Goal: Obtain resource: Download file/media

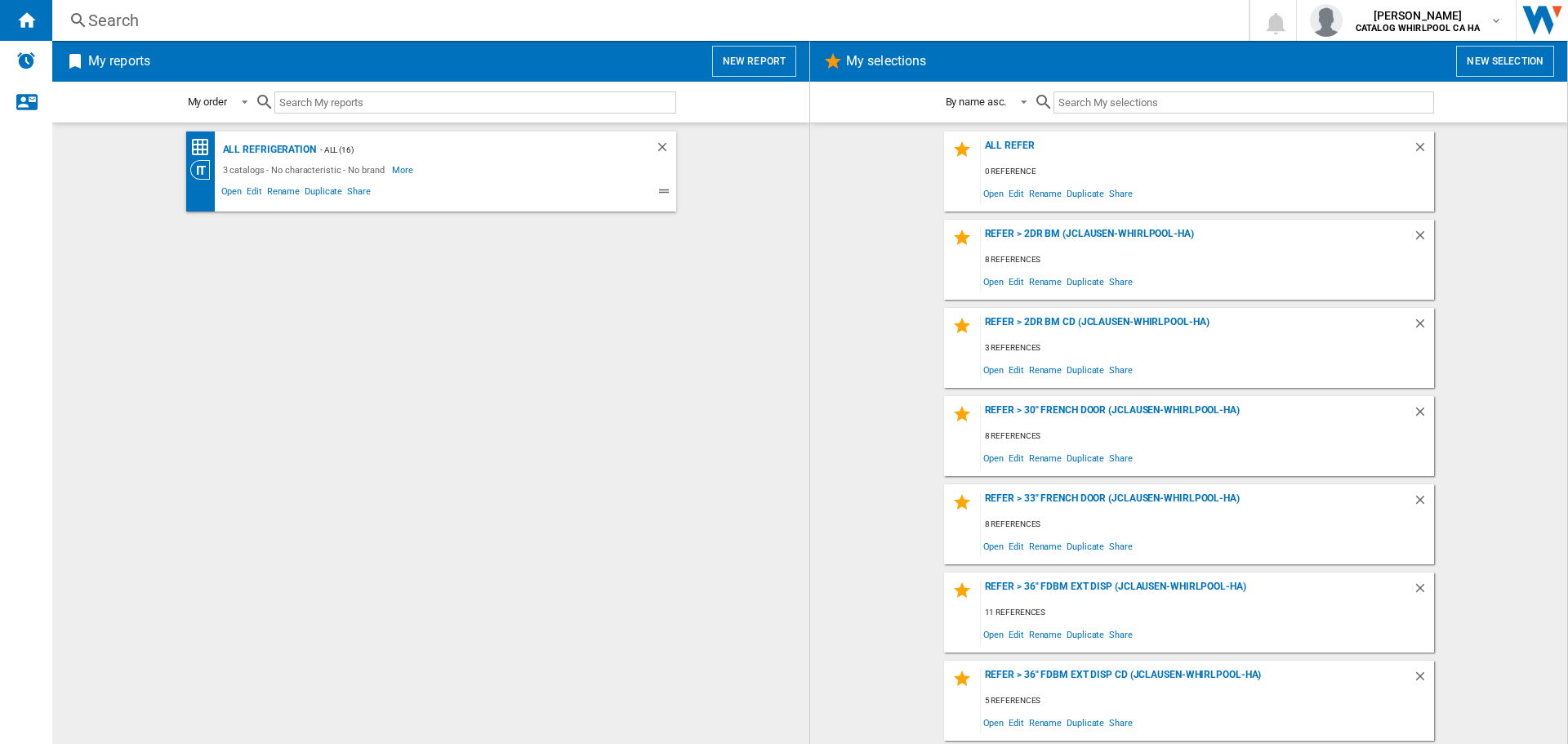
click at [444, 162] on div "3 catalogs - No characteristic - No brand More Less" at bounding box center [416, 170] width 453 height 20
click at [322, 152] on div "- ALL (16)" at bounding box center [468, 150] width 306 height 20
click at [293, 149] on div "All Refrigeration" at bounding box center [268, 150] width 97 height 20
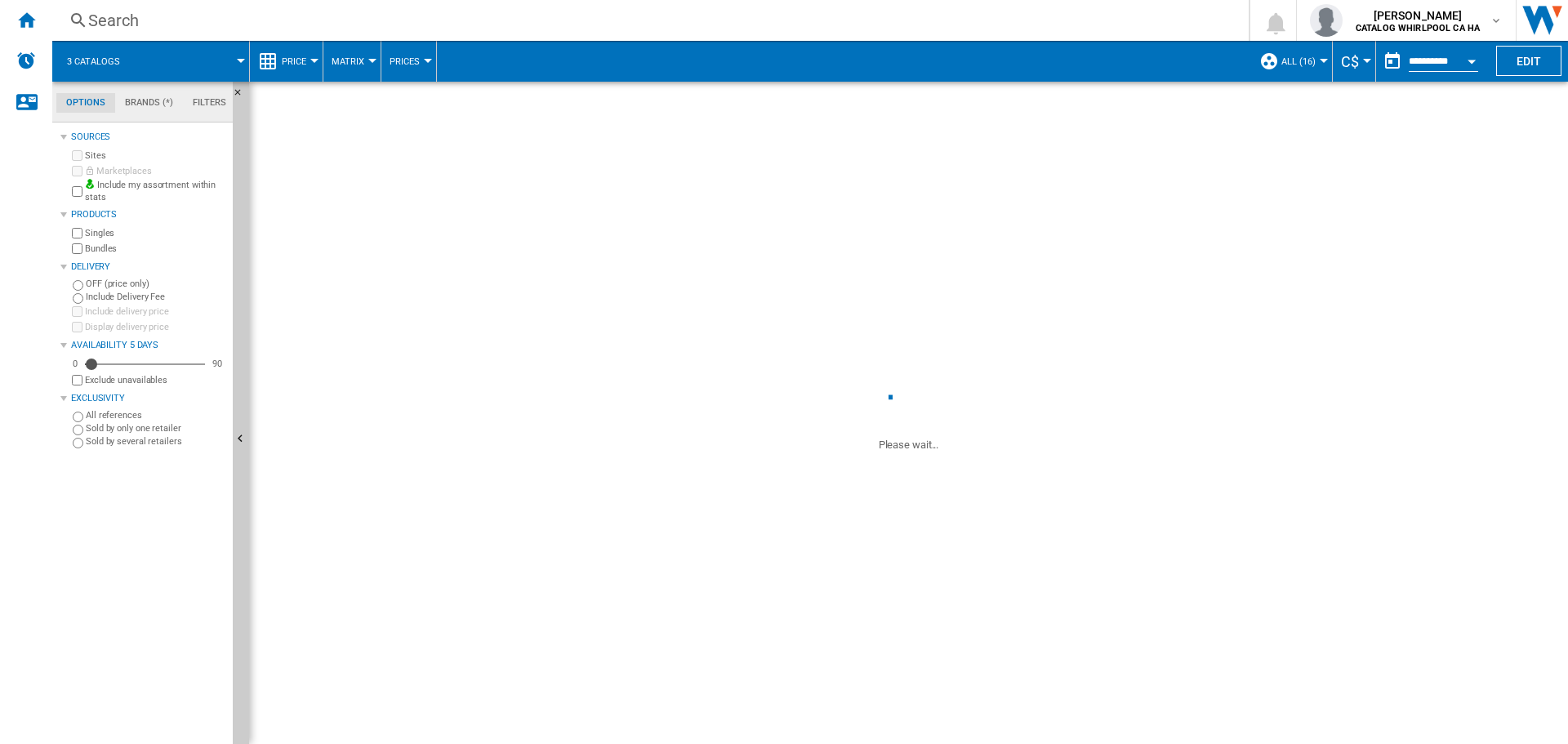
click at [1434, 61] on input "**********" at bounding box center [1443, 63] width 69 height 15
click at [1470, 61] on div "Open calendar" at bounding box center [1472, 61] width 9 height 4
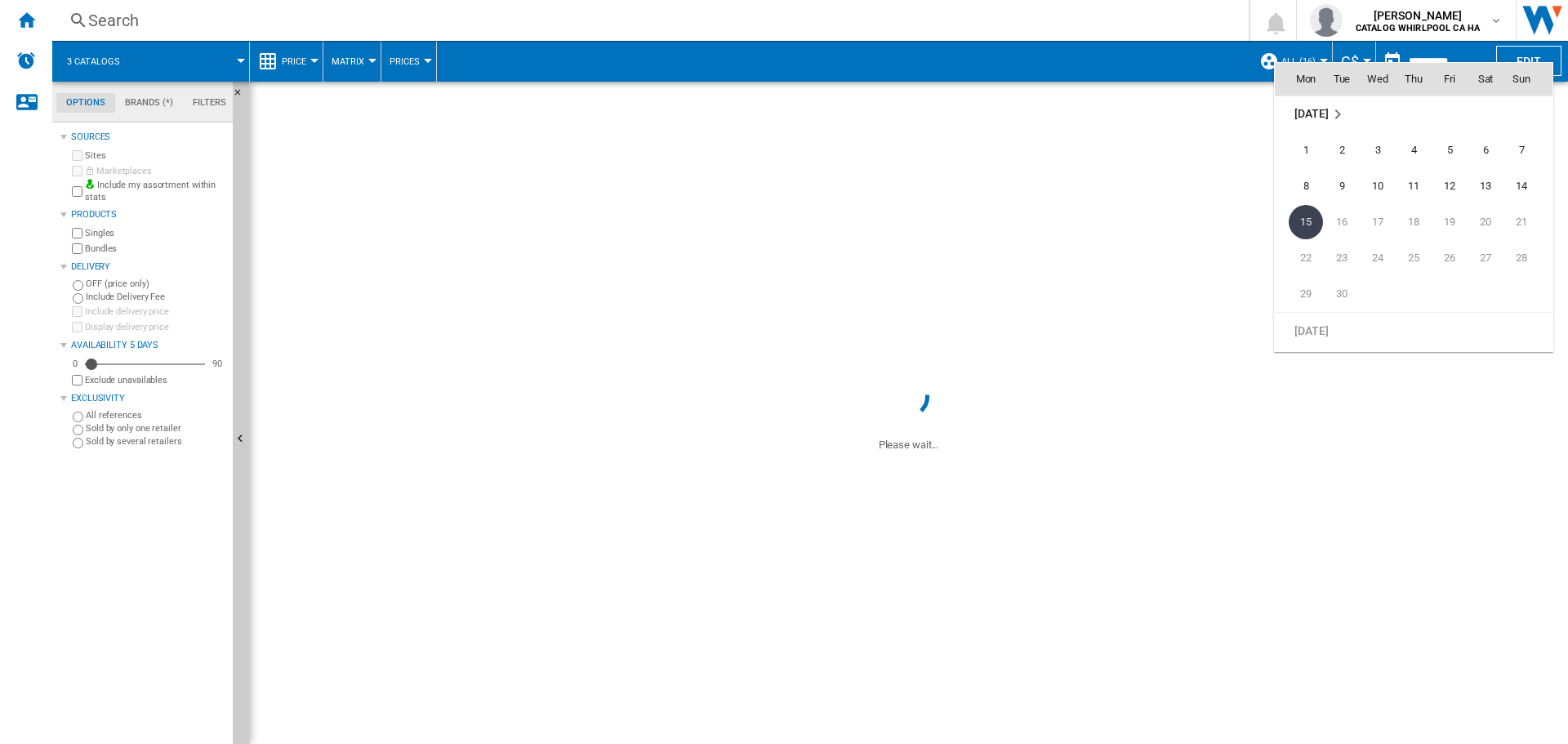
click at [1338, 113] on md-icon "September 2025" at bounding box center [1338, 114] width 20 height 20
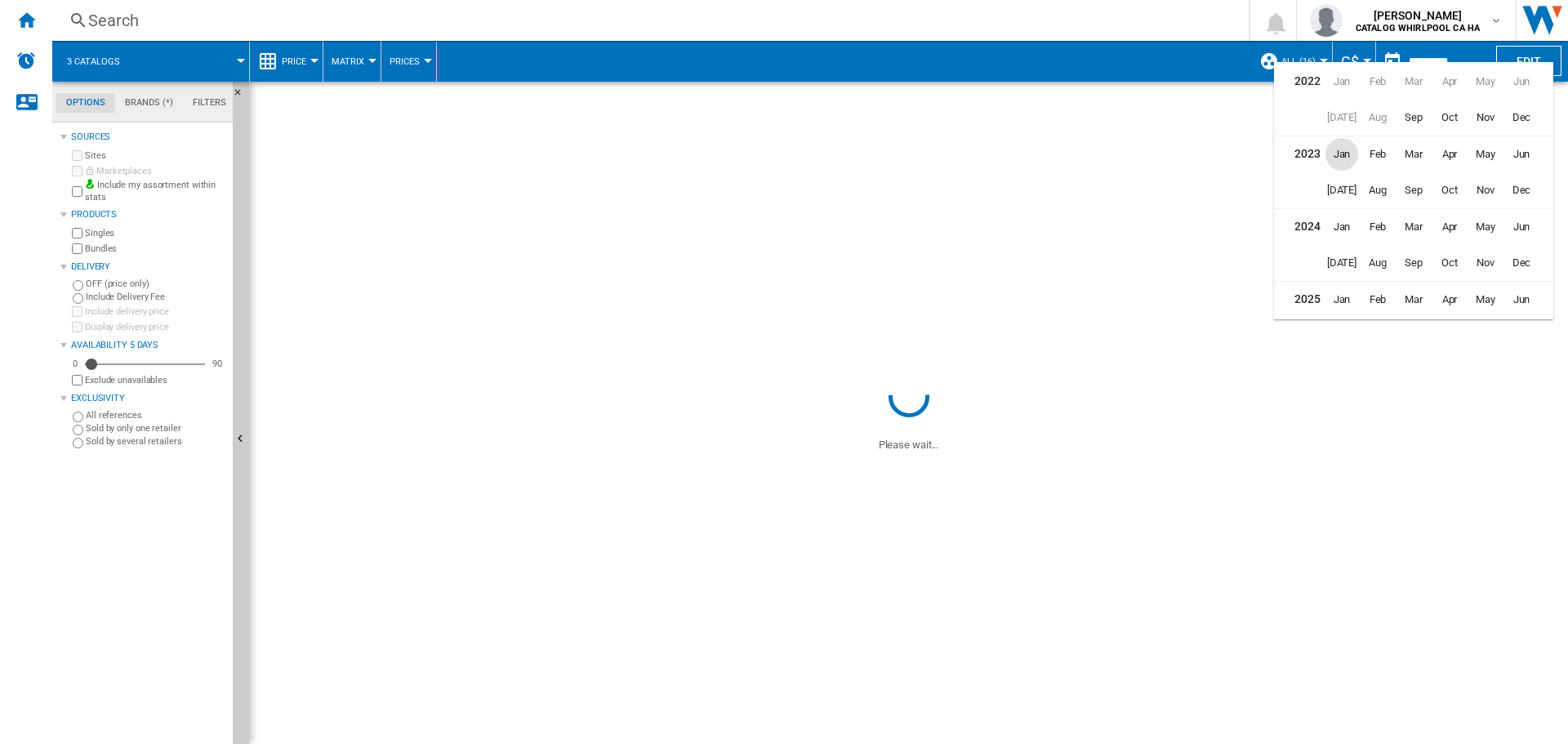
scroll to position [40, 0]
click at [1346, 79] on td "Jul" at bounding box center [1342, 78] width 36 height 37
click at [1351, 297] on span "Jul" at bounding box center [1342, 295] width 32 height 32
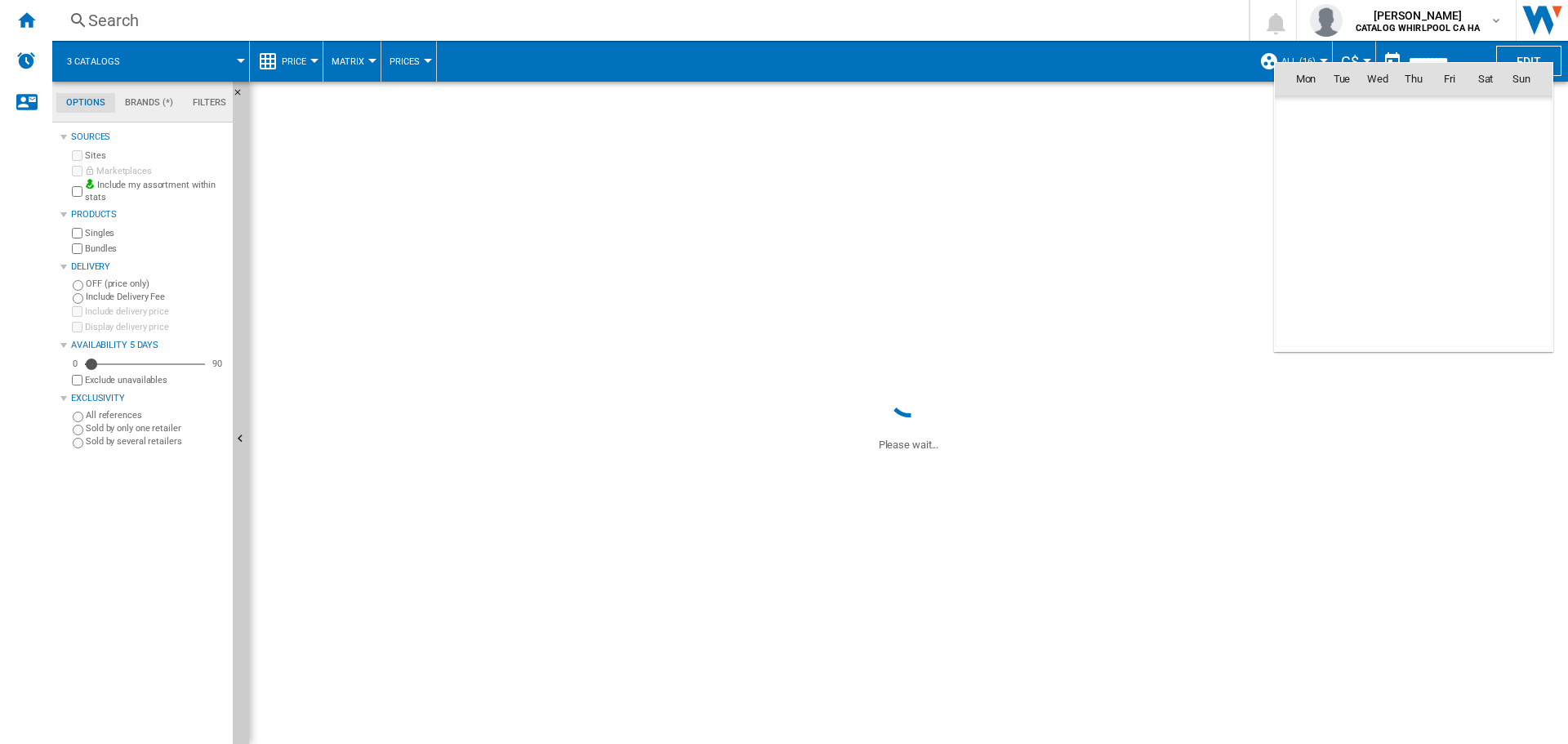
scroll to position [7359, 0]
click at [1345, 220] on span "15" at bounding box center [1342, 222] width 32 height 32
type input "**********"
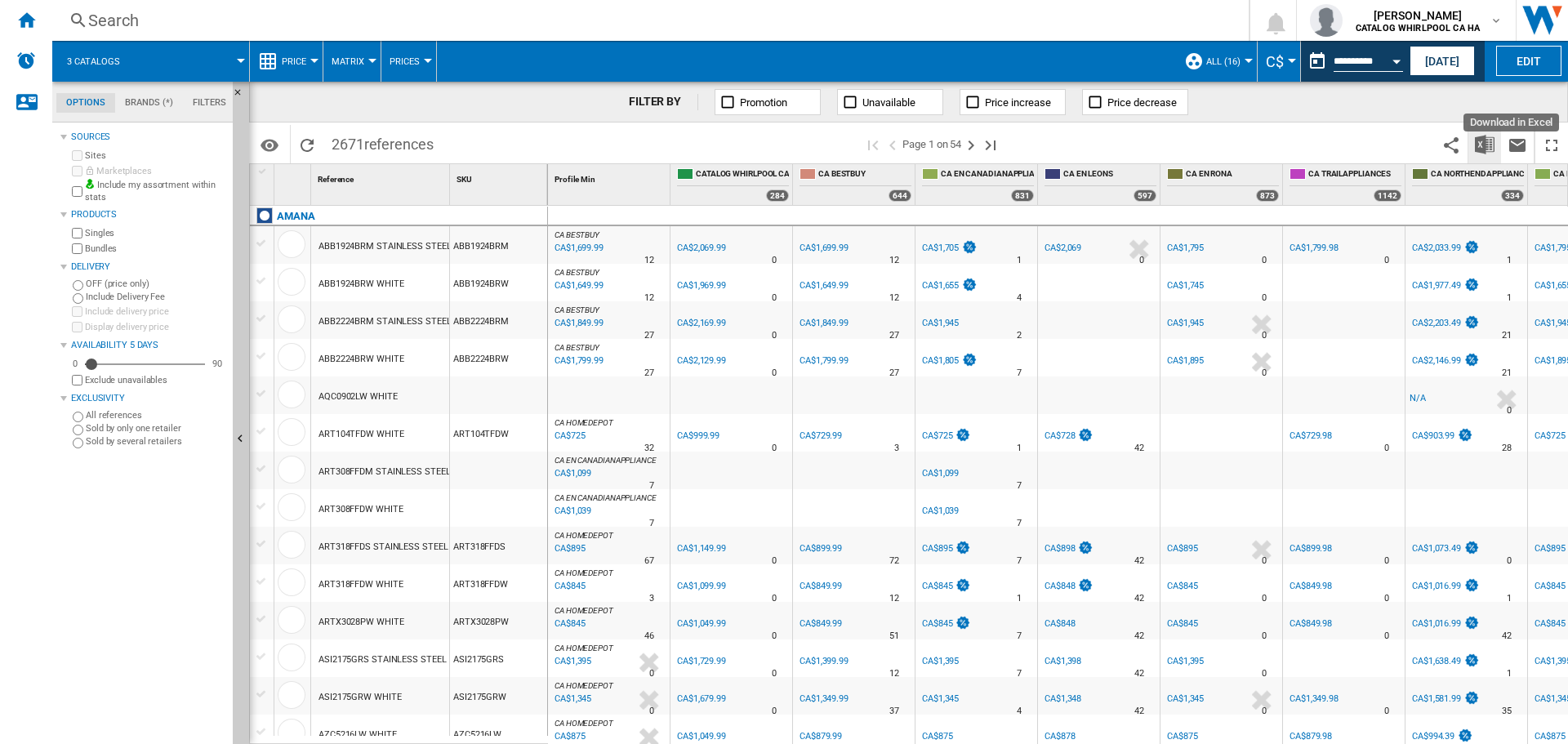
click at [1484, 155] on button "Download in Excel" at bounding box center [1484, 143] width 32 height 38
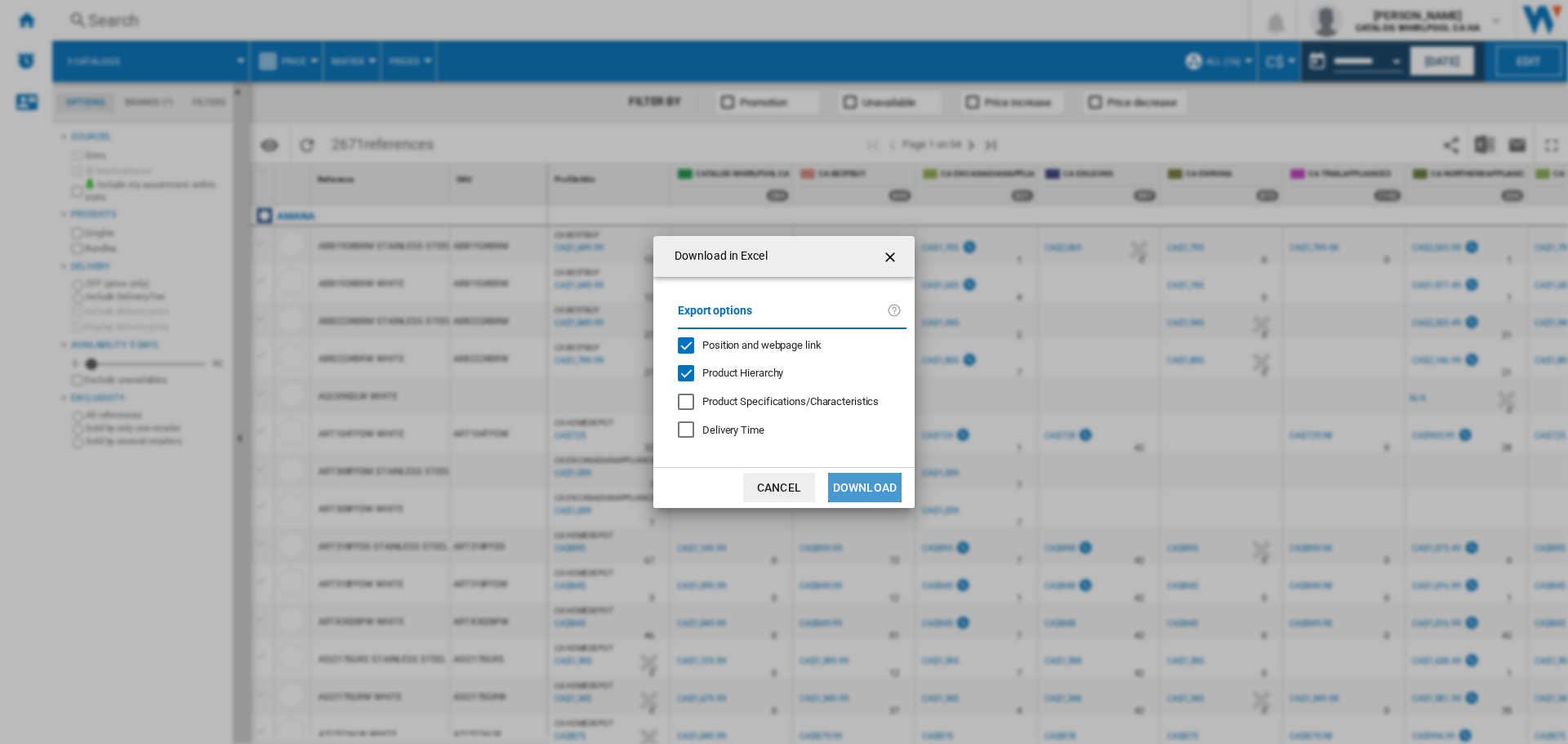
click at [866, 484] on button "Download" at bounding box center [865, 487] width 73 height 29
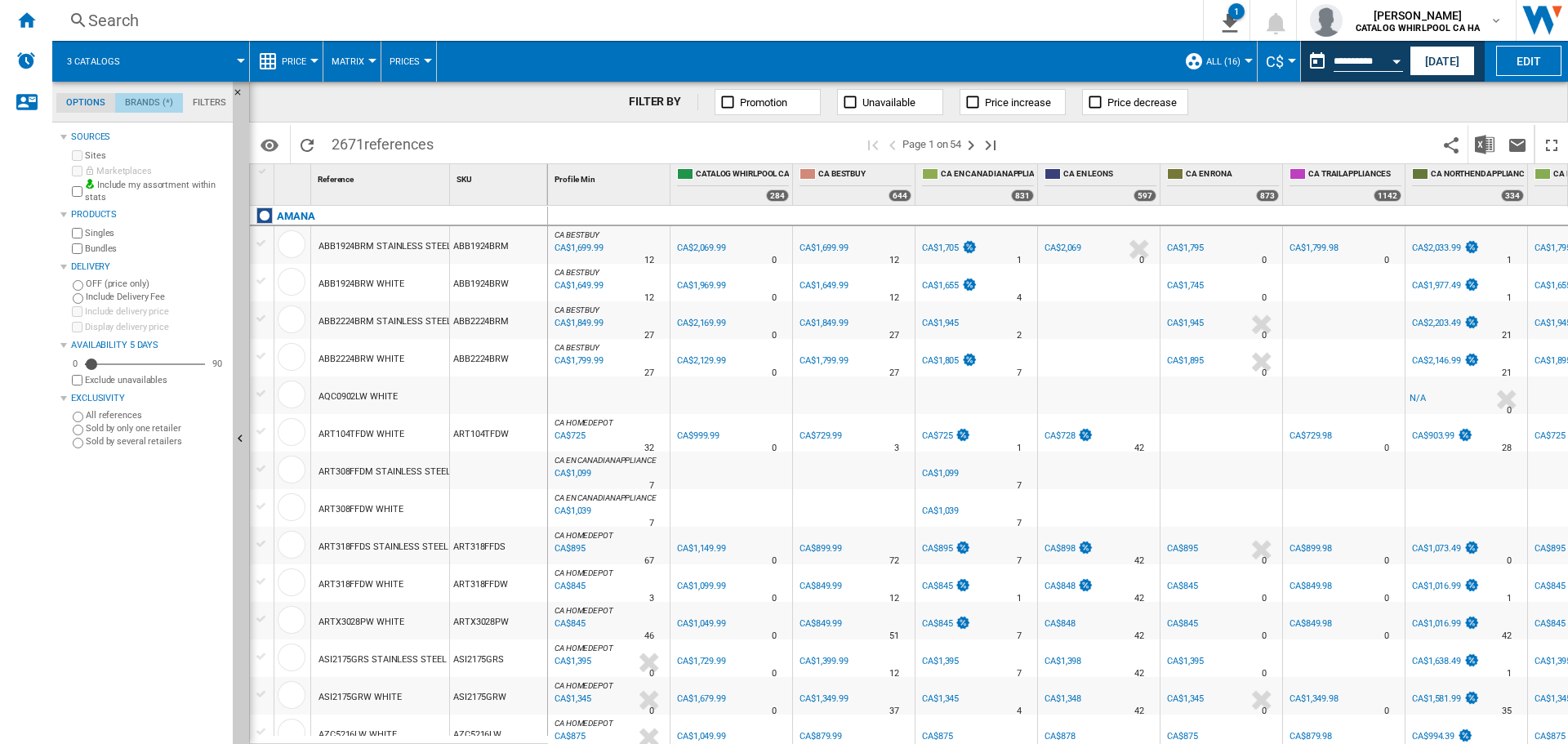
click at [154, 105] on md-tab-item "Brands (*)" at bounding box center [148, 102] width 67 height 20
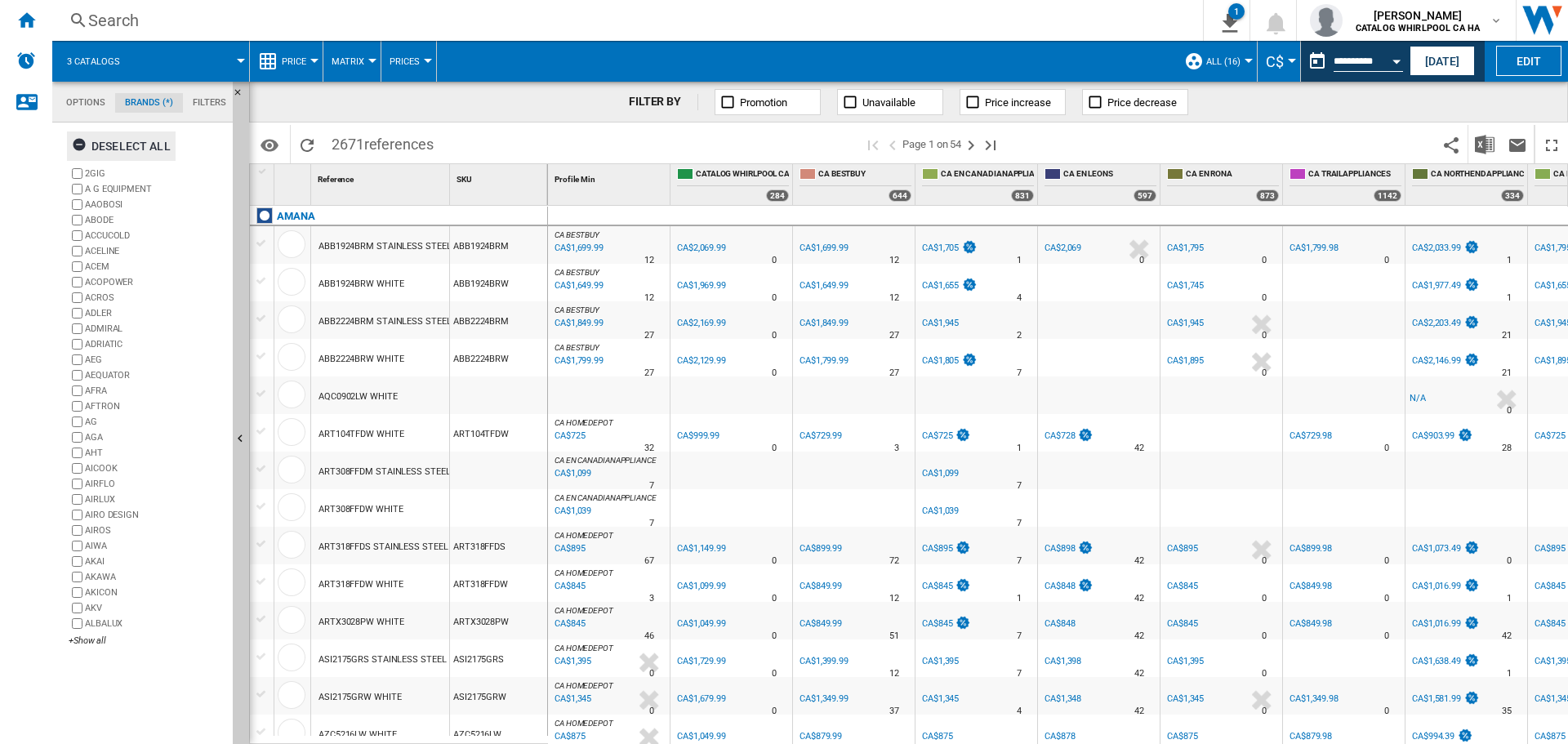
click at [88, 142] on ng-md-icon "button" at bounding box center [81, 147] width 20 height 20
click at [99, 640] on div "+Show all" at bounding box center [147, 641] width 158 height 12
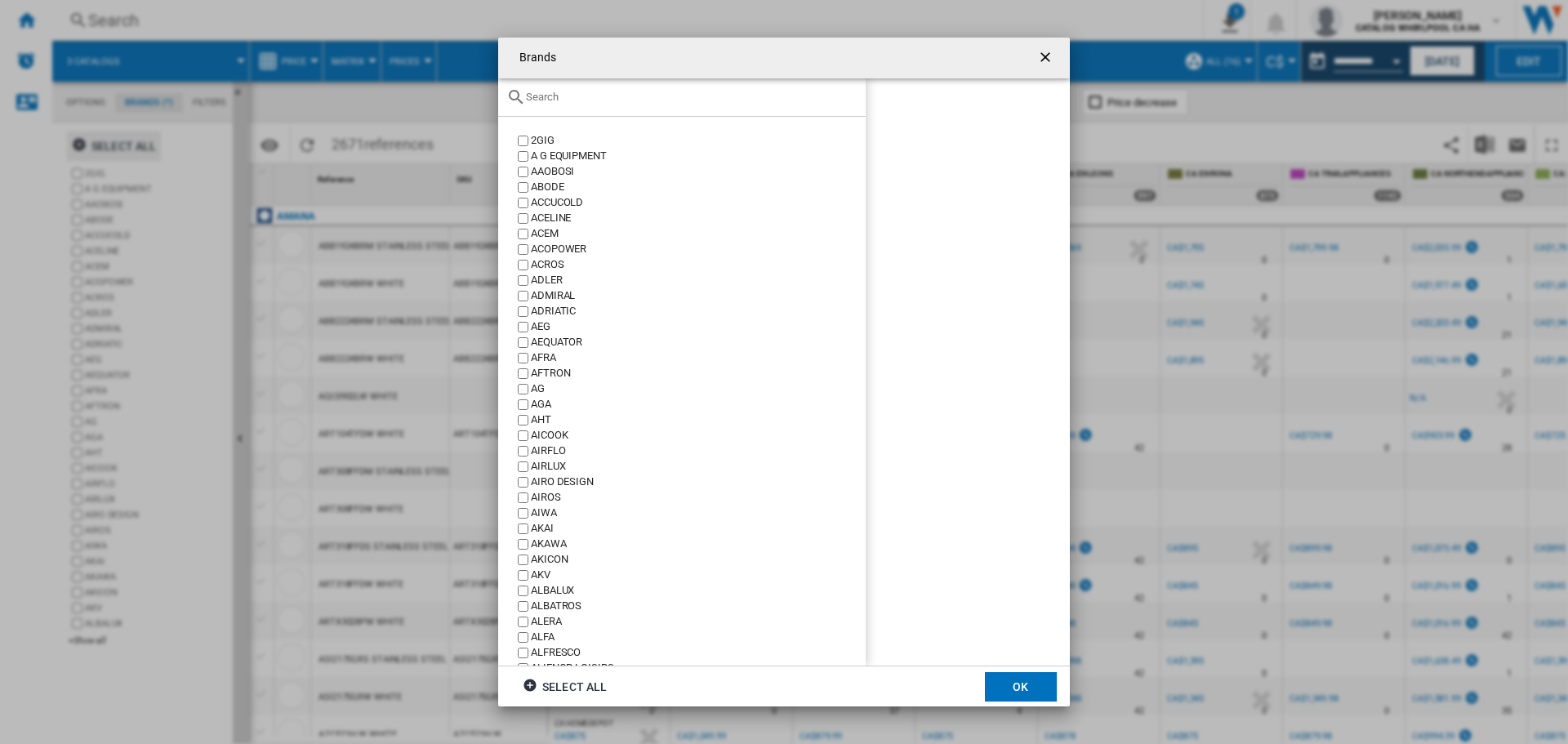
click at [704, 105] on div at bounding box center [682, 97] width 368 height 38
click at [671, 89] on div at bounding box center [682, 97] width 368 height 38
click at [675, 94] on input "text" at bounding box center [691, 96] width 332 height 12
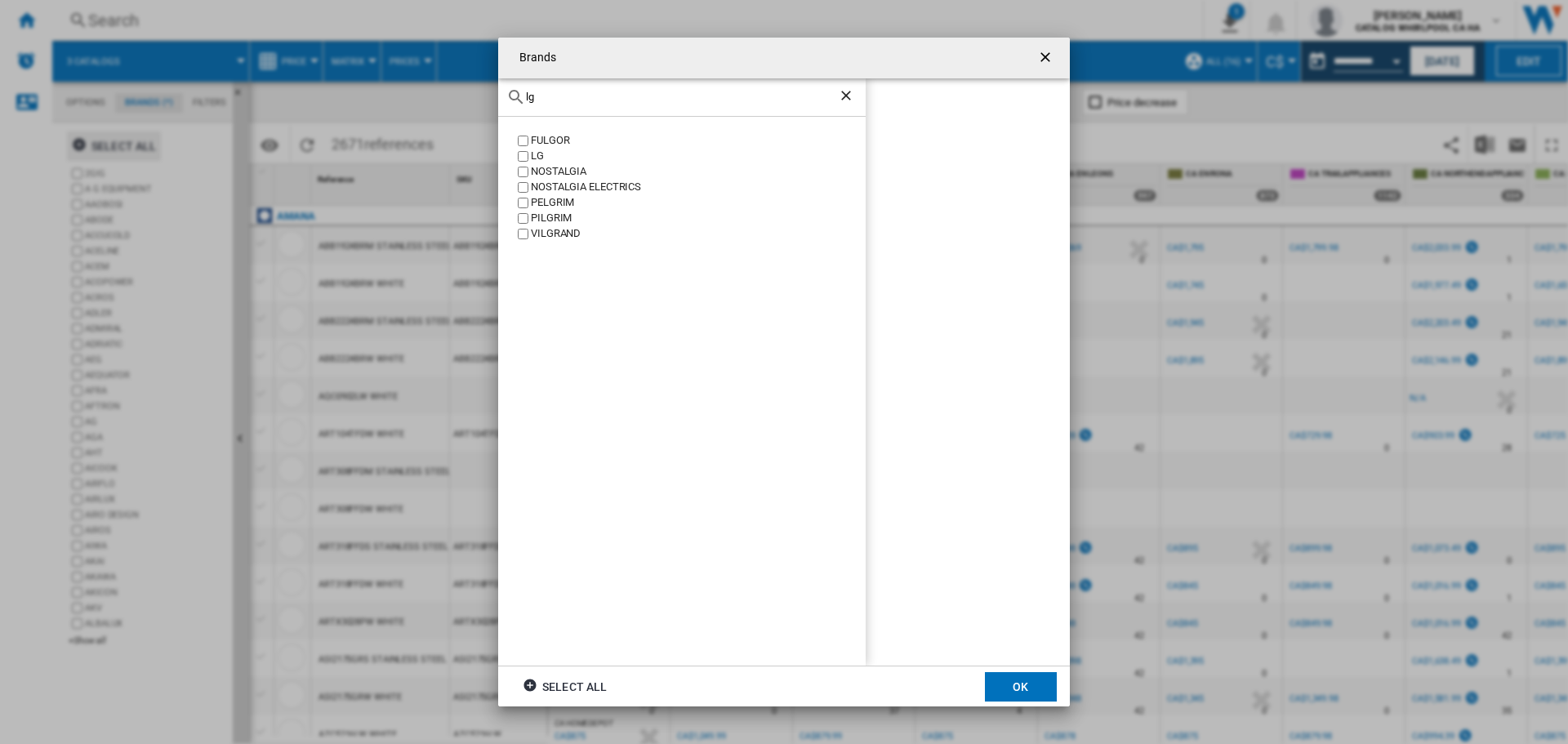
type input "lg"
click at [1011, 693] on button "OK" at bounding box center [1020, 687] width 72 height 29
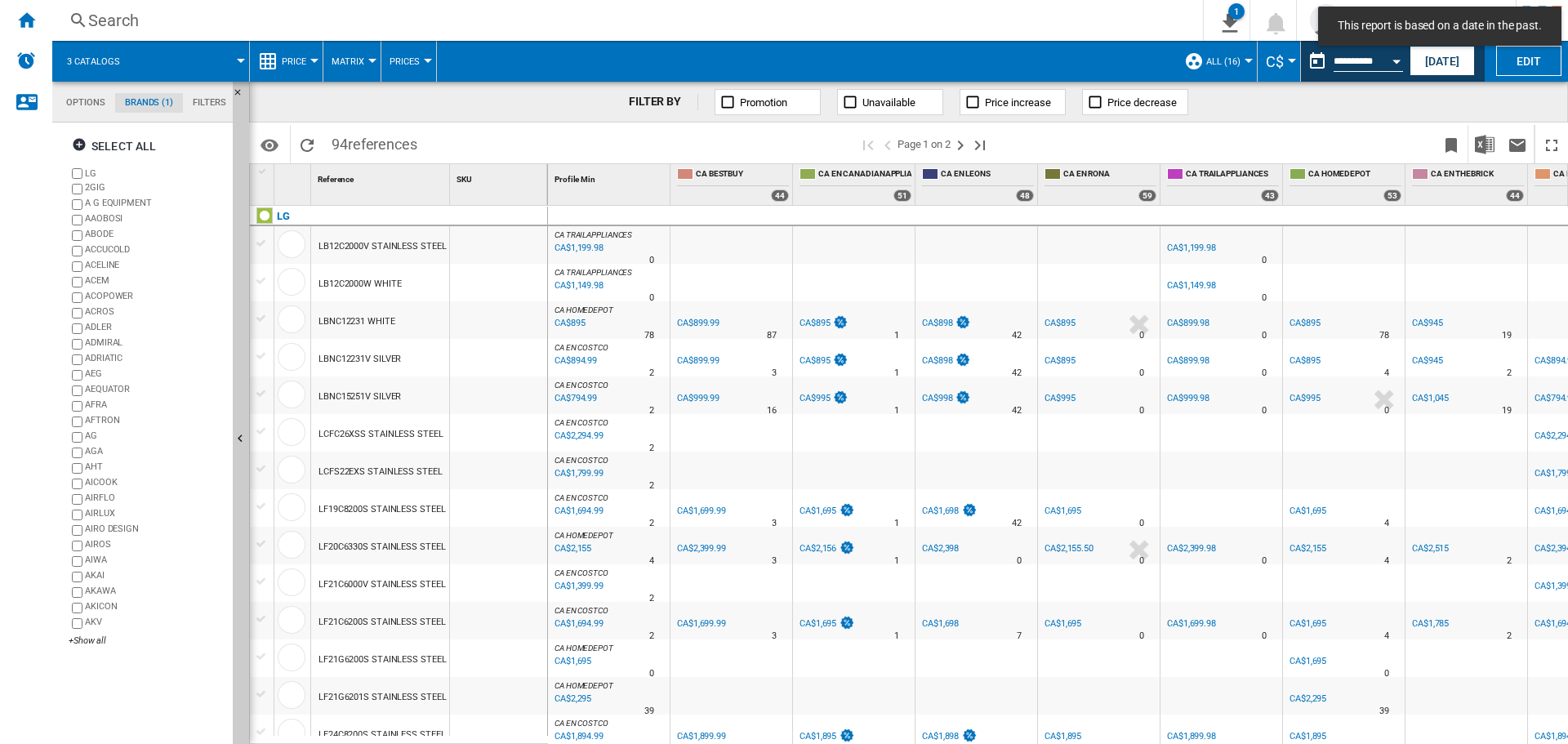
click at [1281, 134] on span at bounding box center [1218, 143] width 433 height 38
click at [965, 139] on ng-md-icon "Next page" at bounding box center [960, 145] width 20 height 20
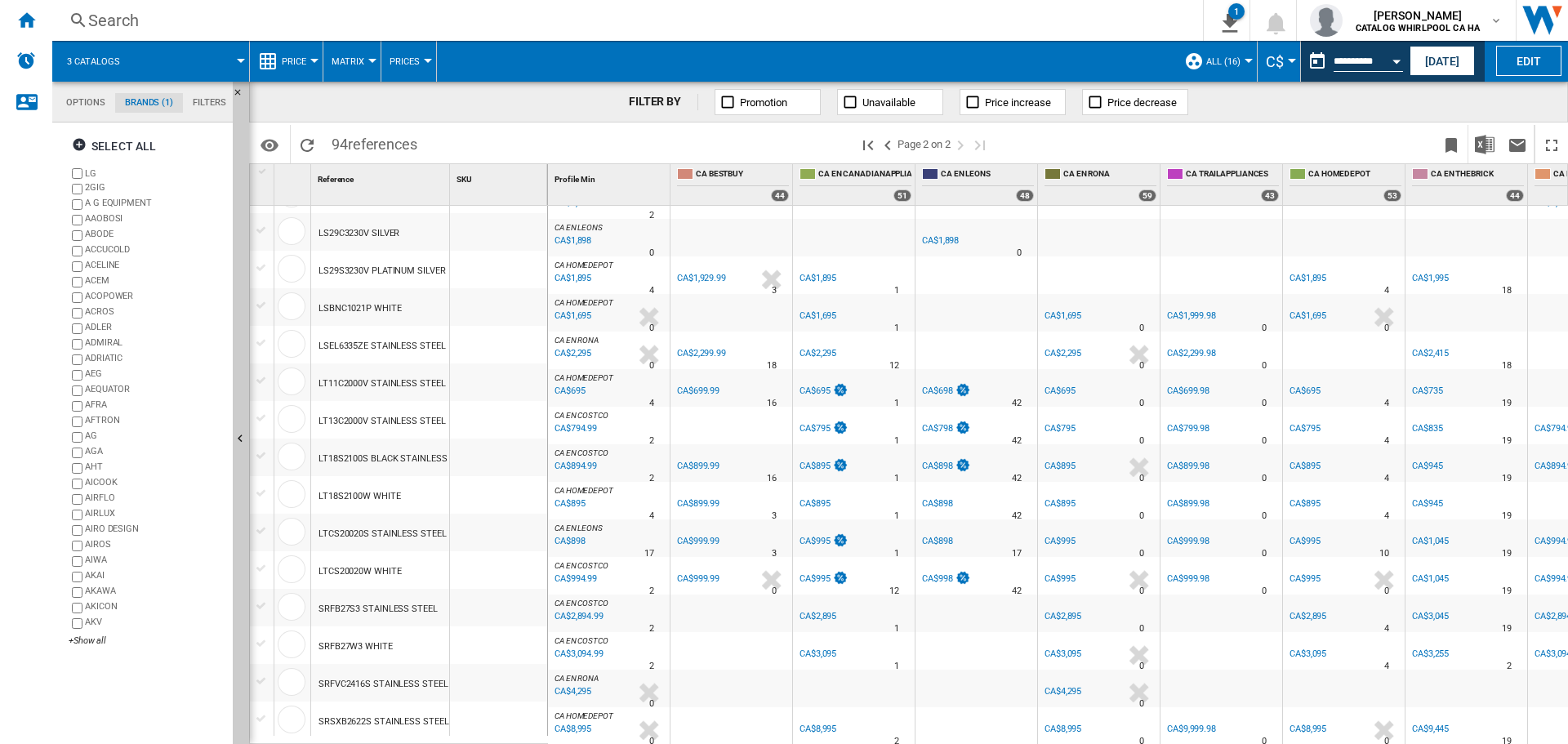
scroll to position [1143, 0]
click at [1396, 60] on div "Open calendar" at bounding box center [1397, 61] width 9 height 4
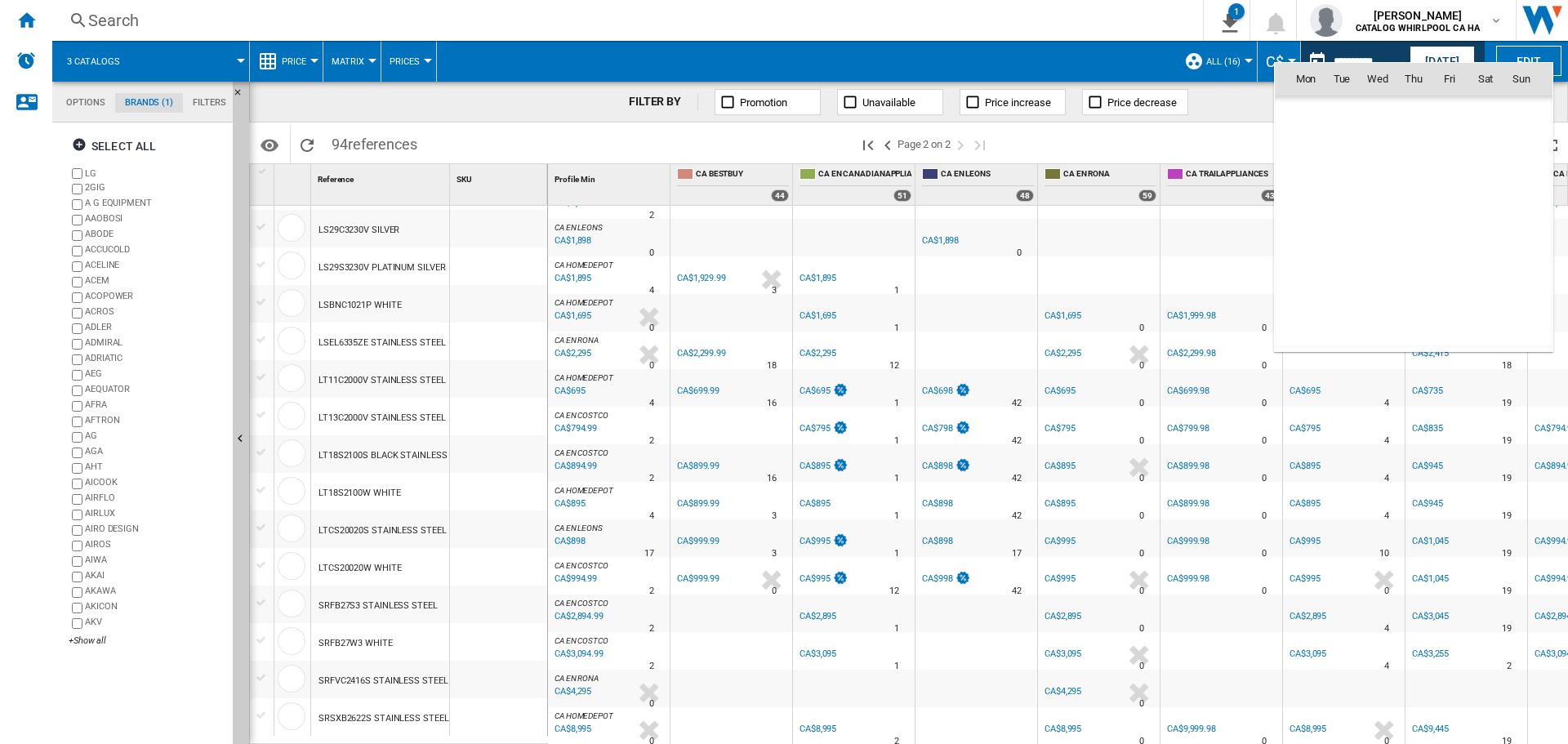
scroll to position [7359, 0]
click at [1339, 264] on span "22" at bounding box center [1342, 258] width 32 height 32
type input "**********"
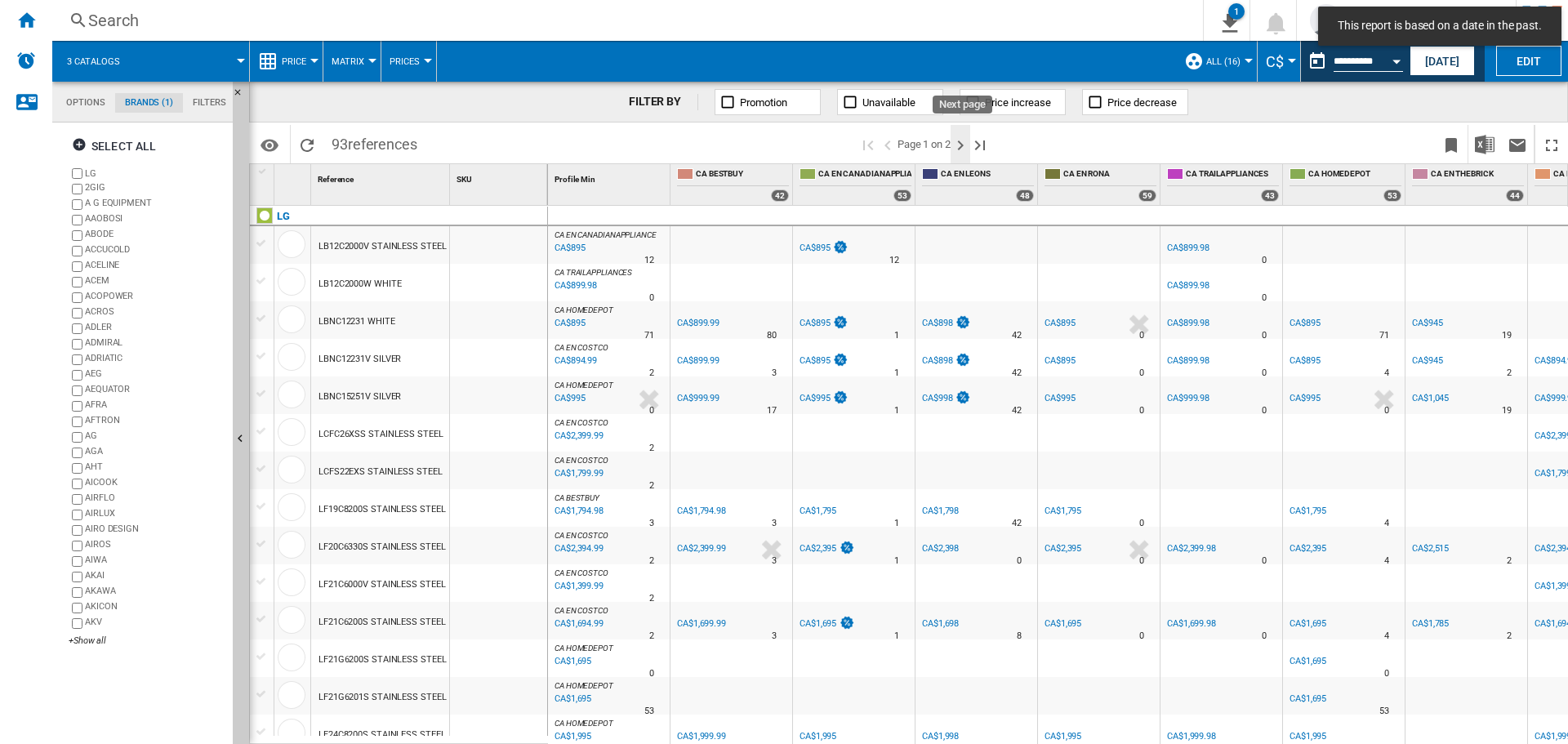
click at [956, 153] on ng-md-icon "Next page" at bounding box center [960, 145] width 20 height 20
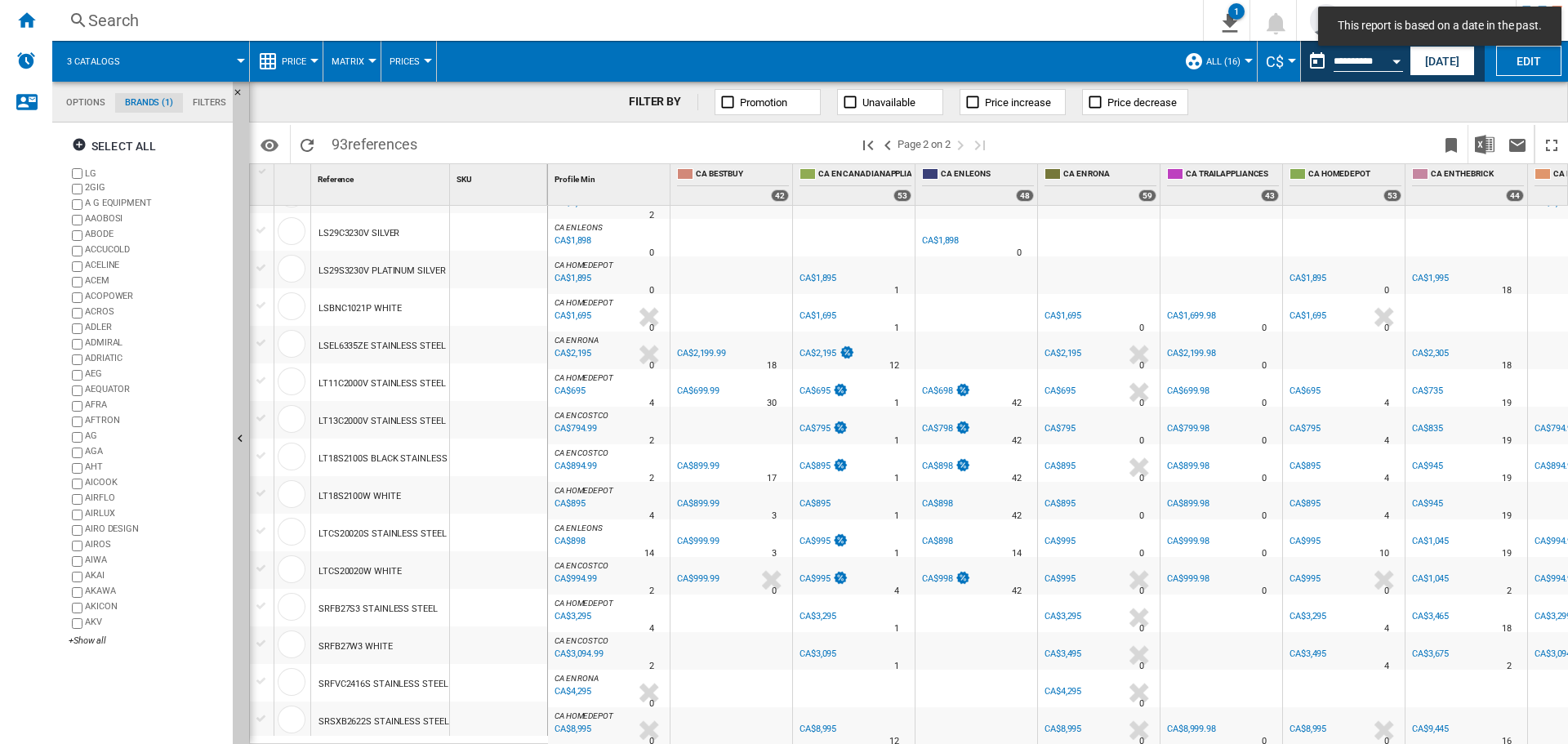
scroll to position [1106, 0]
